Goal: Task Accomplishment & Management: Manage account settings

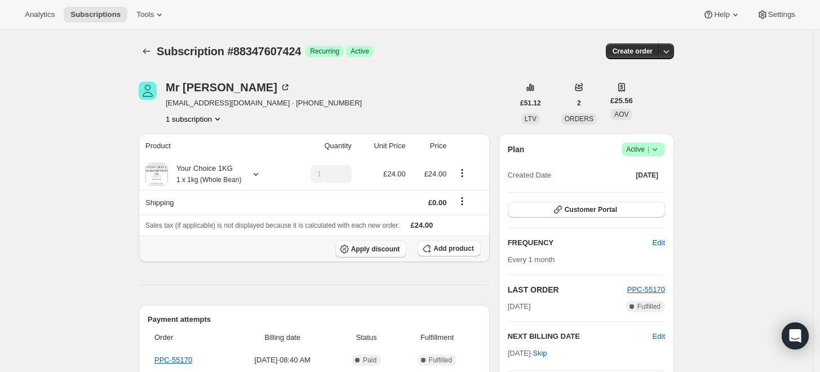
click at [379, 242] on button "Apply discount" at bounding box center [371, 249] width 72 height 17
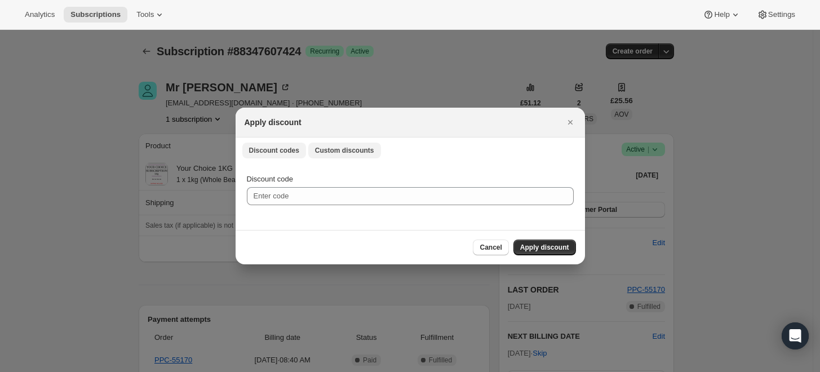
click at [346, 148] on span "Custom discounts" at bounding box center [344, 150] width 59 height 9
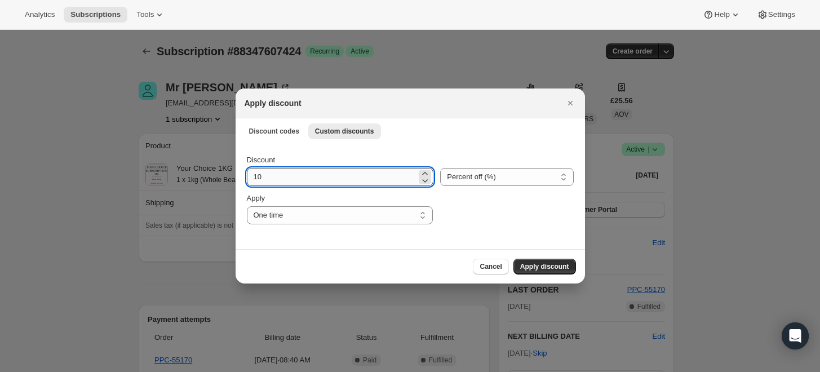
click at [325, 179] on input "10" at bounding box center [332, 177] width 170 height 18
type input "1"
type input "25"
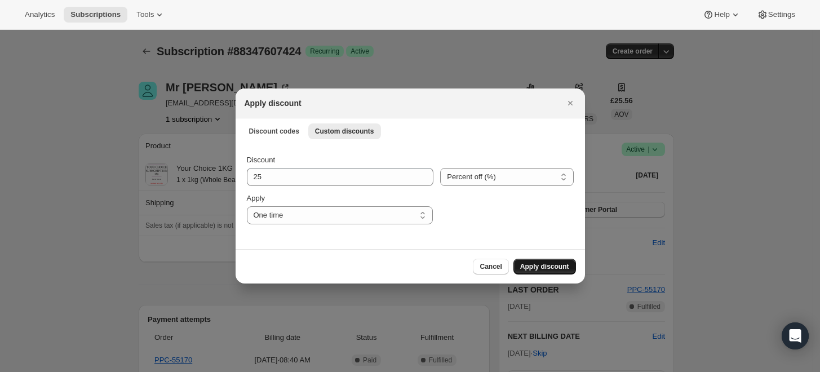
click at [556, 269] on span "Apply discount" at bounding box center [544, 266] width 49 height 9
